Goal: Book appointment/travel/reservation

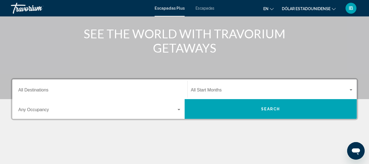
scroll to position [65, 0]
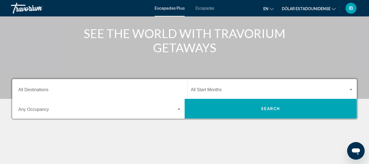
click at [272, 11] on button "en English Español Français Italiano Português русский" at bounding box center [268, 9] width 10 height 8
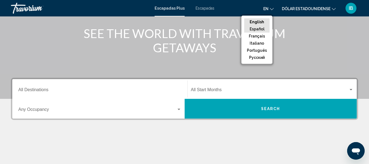
click at [263, 28] on button "Español" at bounding box center [256, 28] width 25 height 7
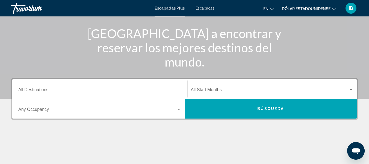
click at [146, 125] on div "Destination All Destinations Start Month All Start Months Occupancy Any Occupan…" at bounding box center [184, 126] width 369 height 97
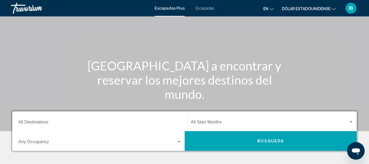
scroll to position [33, 0]
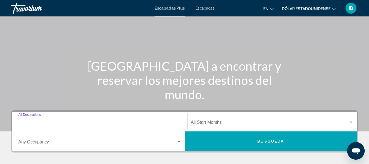
click at [125, 125] on input "Destination All Destinations" at bounding box center [99, 123] width 163 height 5
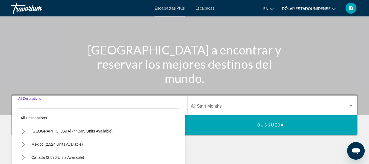
scroll to position [49, 0]
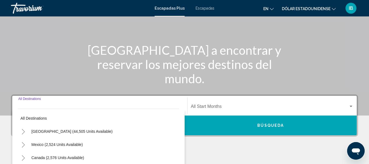
click at [115, 105] on input "Destination All Destinations" at bounding box center [99, 107] width 163 height 5
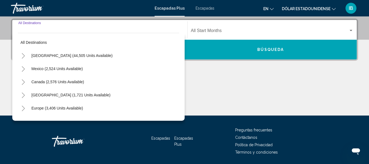
scroll to position [125, 0]
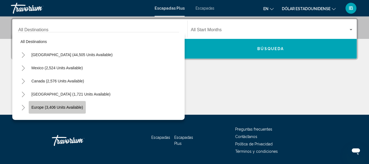
click at [65, 110] on button "Europe (3,406 units available)" at bounding box center [57, 107] width 57 height 13
type input "**********"
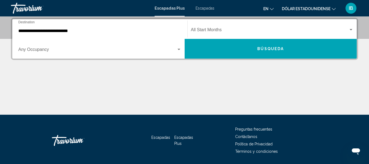
click at [224, 33] on div "Start Month All Start Months" at bounding box center [272, 28] width 163 height 17
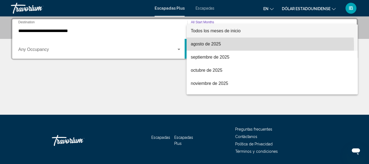
click at [222, 46] on span "agosto de 2025" at bounding box center [272, 43] width 163 height 13
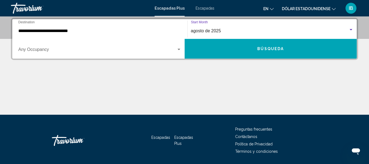
click at [224, 32] on div "agosto de 2025" at bounding box center [270, 30] width 158 height 5
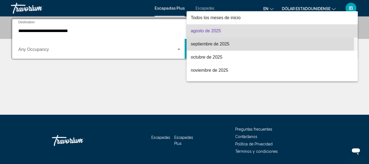
click at [221, 46] on font "septiembre de 2025" at bounding box center [210, 44] width 39 height 5
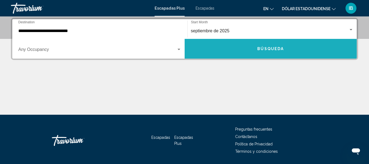
click at [219, 50] on button "Búsqueda" at bounding box center [271, 49] width 172 height 20
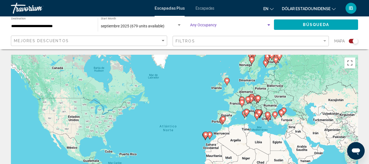
click at [204, 25] on span "Search widget" at bounding box center [228, 26] width 76 height 4
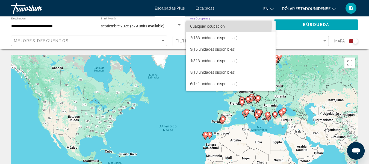
click at [204, 25] on font "Cualquier ocupación" at bounding box center [207, 26] width 35 height 4
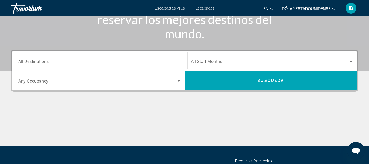
scroll to position [94, 0]
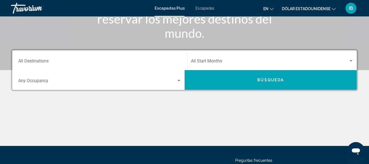
click at [175, 78] on div "Occupancy Any Occupancy" at bounding box center [99, 79] width 163 height 17
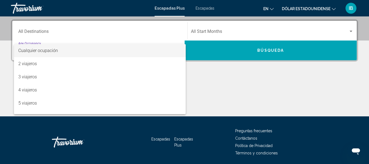
scroll to position [125, 0]
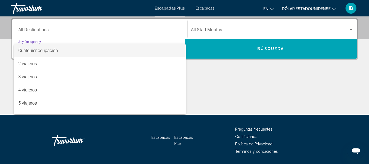
click at [121, 34] on div at bounding box center [184, 82] width 369 height 164
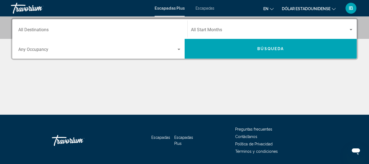
click at [207, 8] on font "Escapadas" at bounding box center [205, 8] width 19 height 4
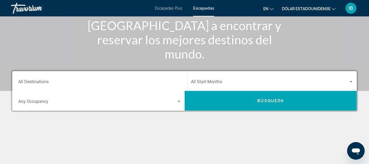
scroll to position [74, 0]
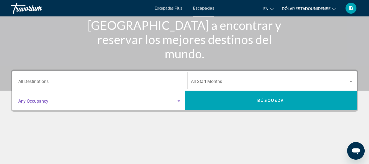
click at [110, 104] on span "Search widget" at bounding box center [97, 102] width 158 height 5
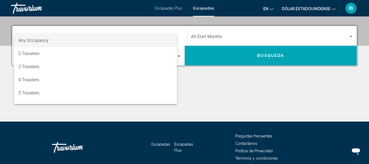
scroll to position [125, 0]
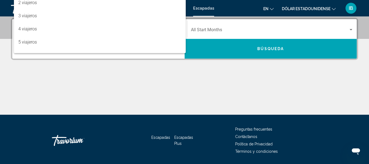
click at [110, 104] on div at bounding box center [184, 82] width 369 height 164
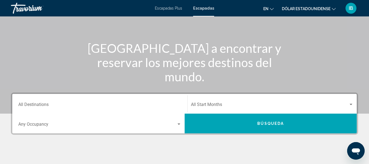
scroll to position [47, 0]
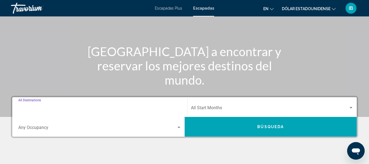
click at [101, 108] on input "Destination All Destinations" at bounding box center [99, 108] width 163 height 5
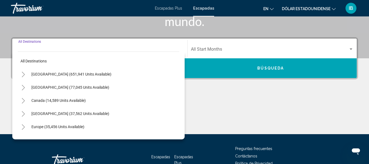
scroll to position [105, 0]
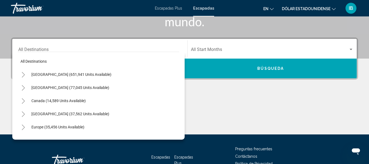
click at [92, 46] on div "Destination All Destinations" at bounding box center [99, 48] width 163 height 17
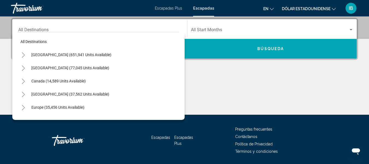
click at [198, 68] on div "Destination All Destinations All destinations [GEOGRAPHIC_DATA] (651,941 units …" at bounding box center [184, 66] width 369 height 97
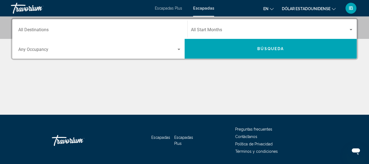
click at [66, 49] on span "Search widget" at bounding box center [97, 50] width 158 height 5
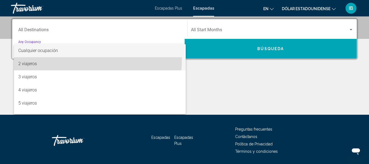
click at [55, 59] on span "2 viajeros" at bounding box center [99, 63] width 163 height 13
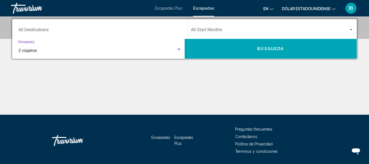
click at [178, 50] on div "Search widget" at bounding box center [179, 49] width 5 height 4
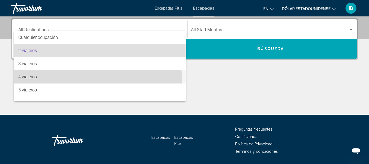
click at [50, 80] on span "4 viajeros" at bounding box center [99, 76] width 163 height 13
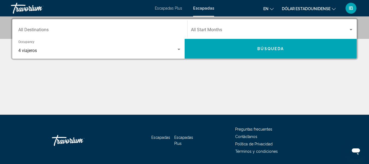
click at [68, 28] on div "Destination All Destinations" at bounding box center [99, 28] width 163 height 17
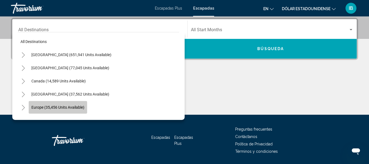
click at [41, 113] on button "Europe (35,456 units available)" at bounding box center [58, 107] width 58 height 13
type input "**********"
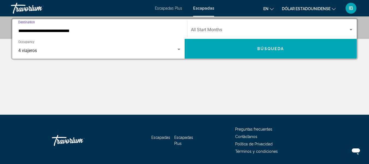
click at [225, 32] on span "Search widget" at bounding box center [270, 30] width 158 height 5
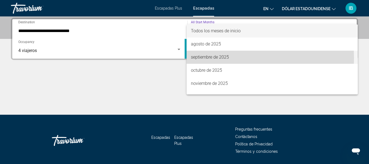
click at [222, 57] on font "septiembre de 2025" at bounding box center [210, 56] width 38 height 5
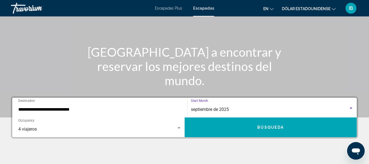
scroll to position [46, 0]
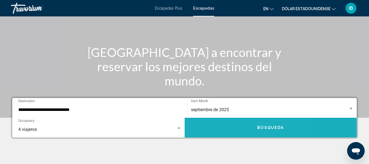
click at [230, 130] on button "Búsqueda" at bounding box center [271, 128] width 172 height 20
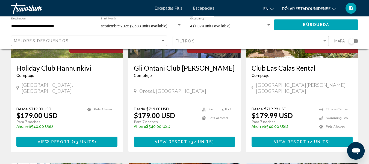
scroll to position [487, 0]
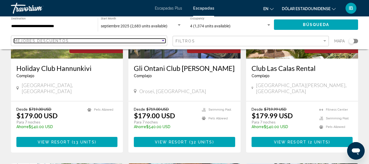
click at [163, 42] on div "Sort by" at bounding box center [163, 41] width 5 height 4
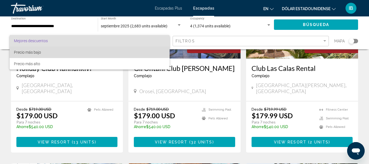
click at [145, 51] on span "Precio más bajo" at bounding box center [89, 51] width 151 height 11
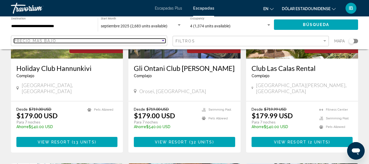
click at [163, 40] on div "Sort by" at bounding box center [163, 40] width 3 height 1
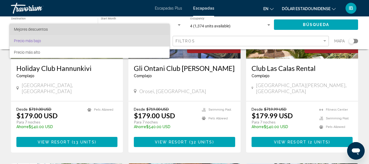
click at [119, 30] on span "Mejores descuentos" at bounding box center [89, 29] width 151 height 11
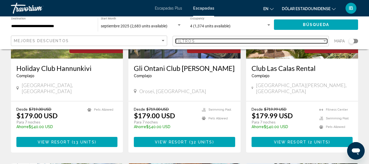
click at [204, 41] on div "Filtros" at bounding box center [249, 41] width 147 height 4
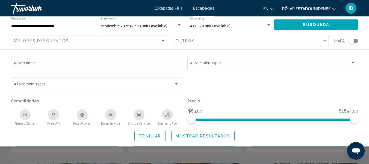
click at [35, 9] on div "Travorium" at bounding box center [38, 8] width 55 height 11
